Goal: Find specific page/section

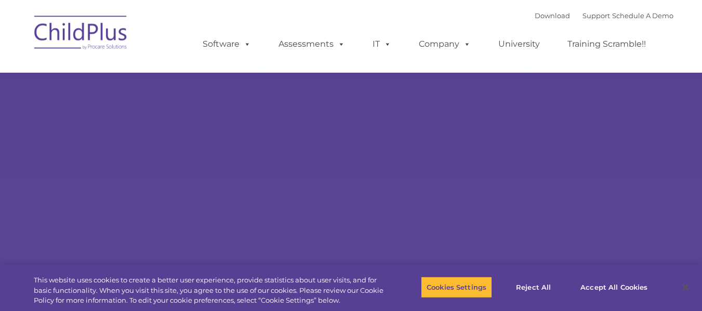
select select "MEDIUM"
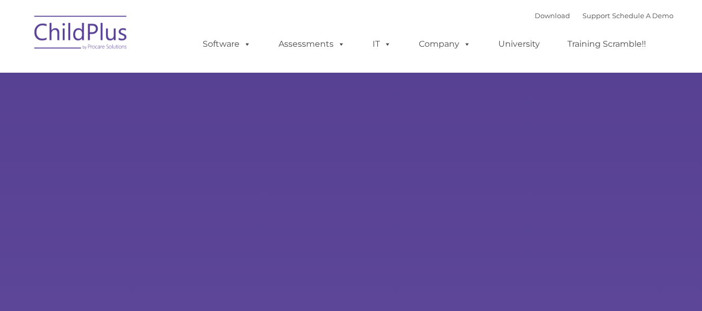
select select "MEDIUM"
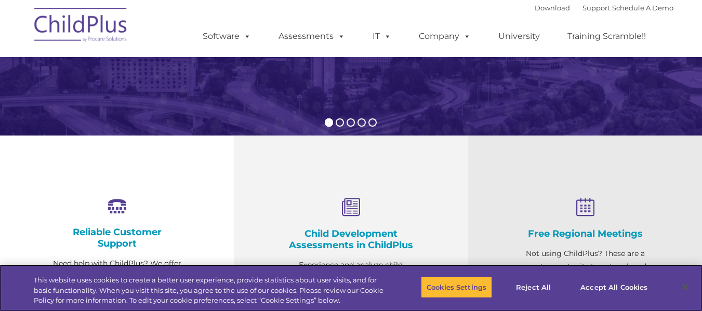
scroll to position [255, 0]
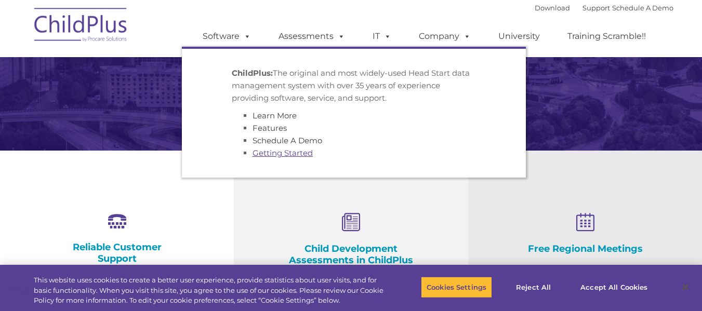
click at [274, 157] on link "Getting Started" at bounding box center [283, 153] width 60 height 10
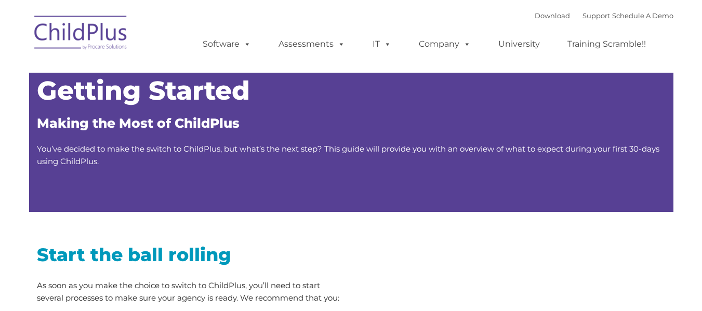
type input ""
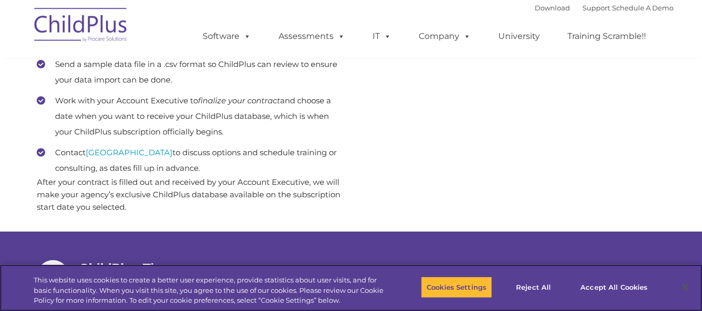
scroll to position [620, 0]
